Goal: Information Seeking & Learning: Learn about a topic

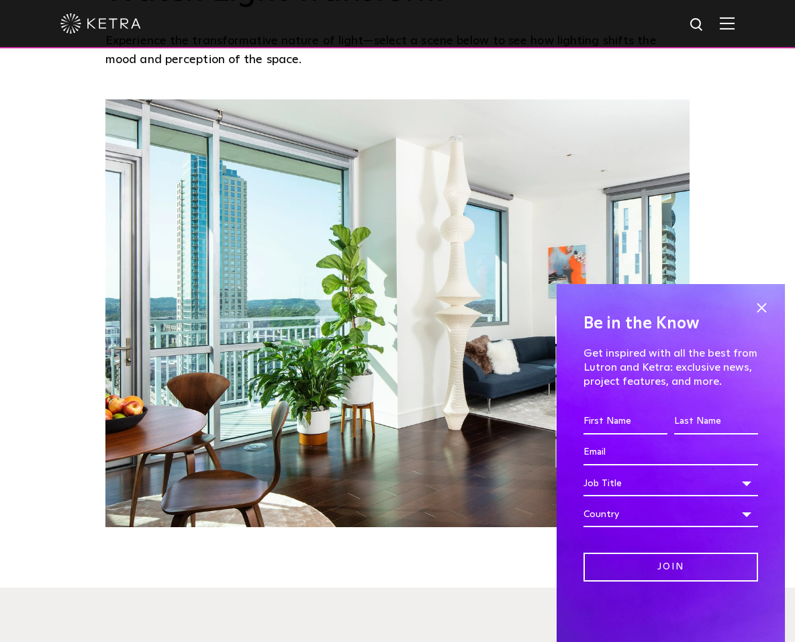
scroll to position [1208, 0]
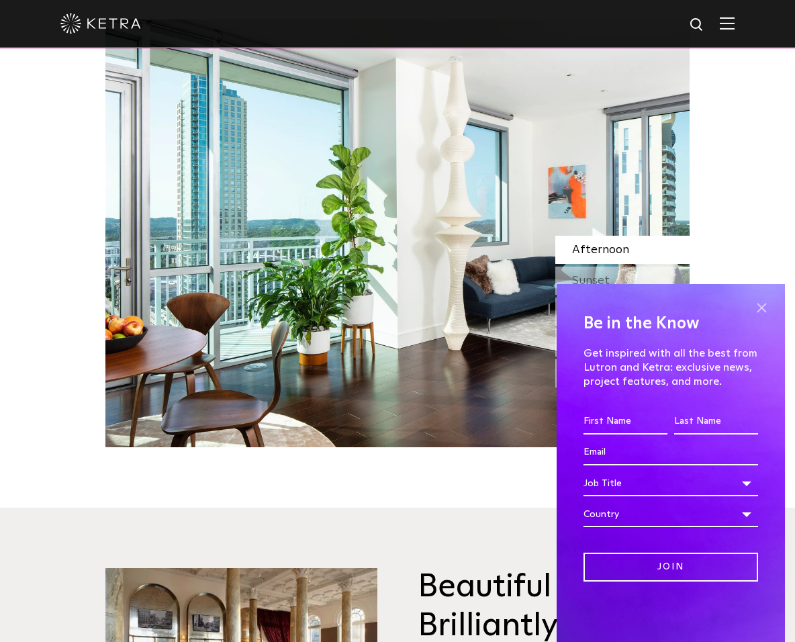
click at [763, 313] on span at bounding box center [761, 307] width 20 height 20
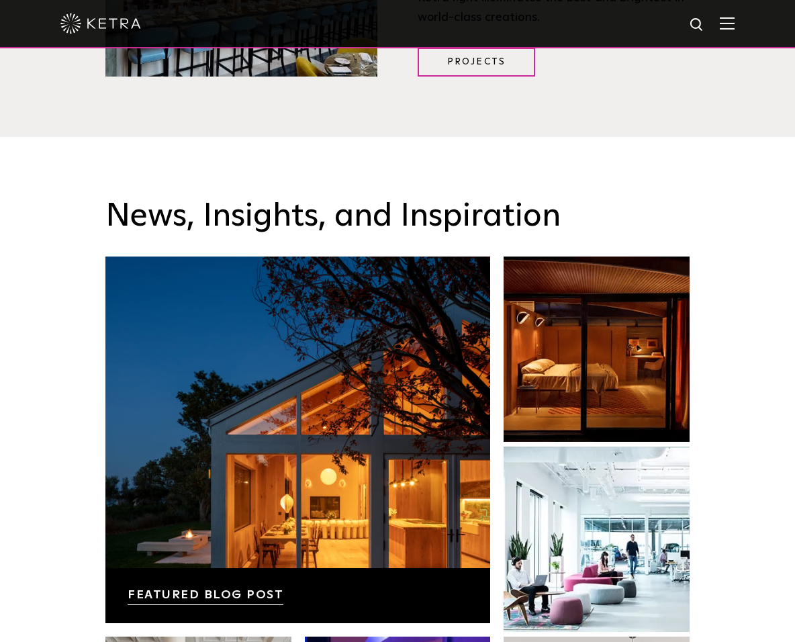
scroll to position [1813, 0]
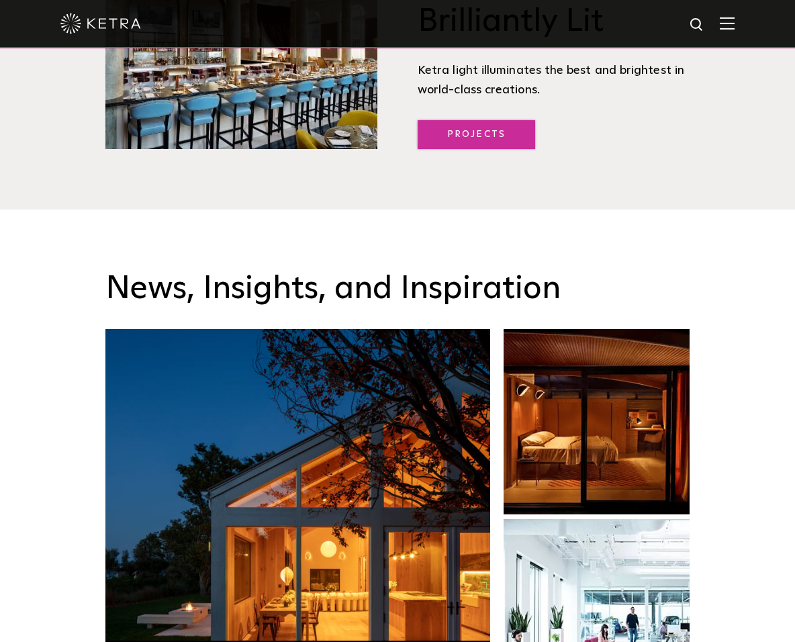
click at [483, 149] on link "Projects" at bounding box center [476, 134] width 117 height 29
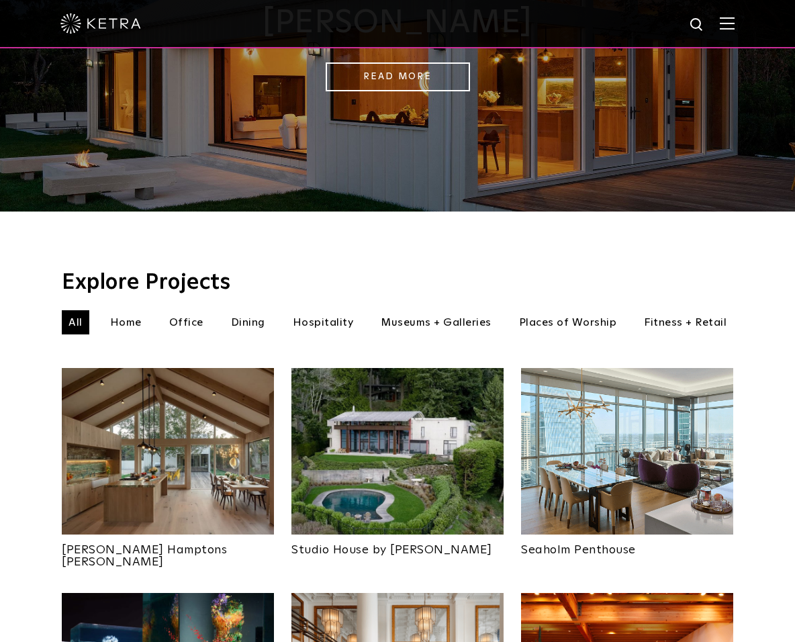
scroll to position [269, 0]
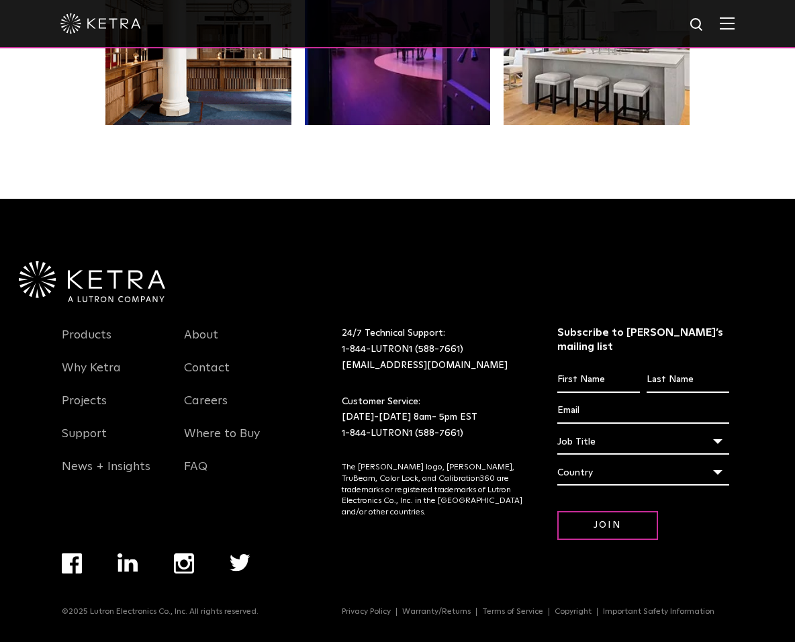
scroll to position [2698, 0]
click at [75, 352] on link "Products" at bounding box center [87, 343] width 50 height 31
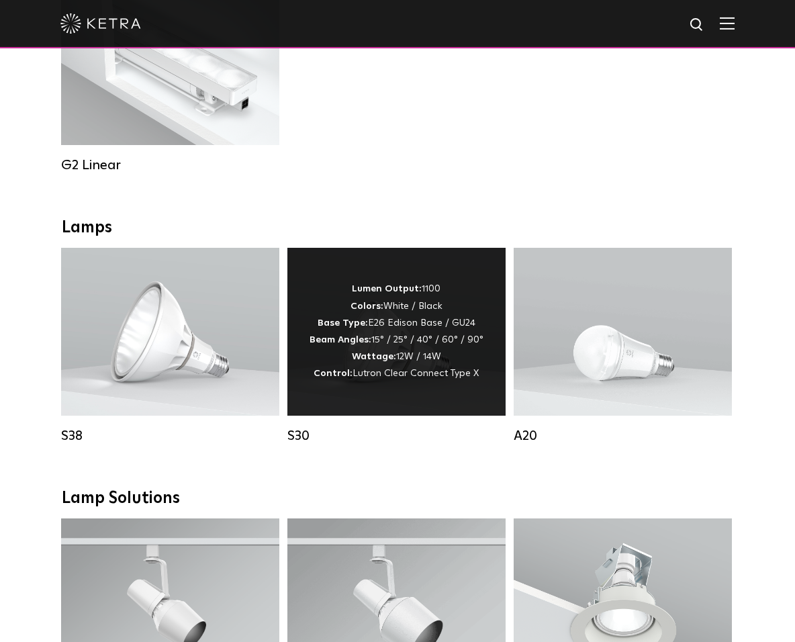
scroll to position [940, 0]
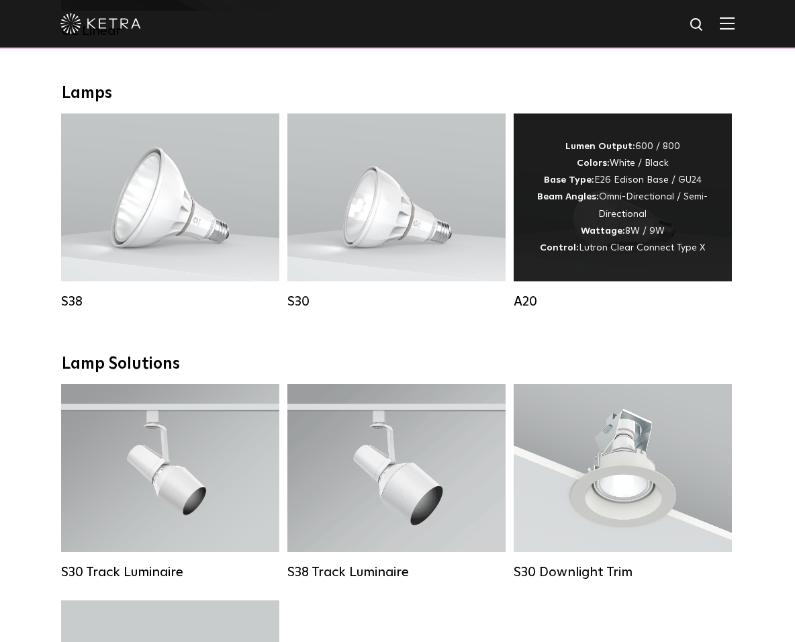
click at [622, 224] on div "Lumen Output: 600 / 800 Colors: White / Black Base Type: E26 Edison Base / GU24…" at bounding box center [623, 197] width 178 height 118
